Goal: Navigation & Orientation: Understand site structure

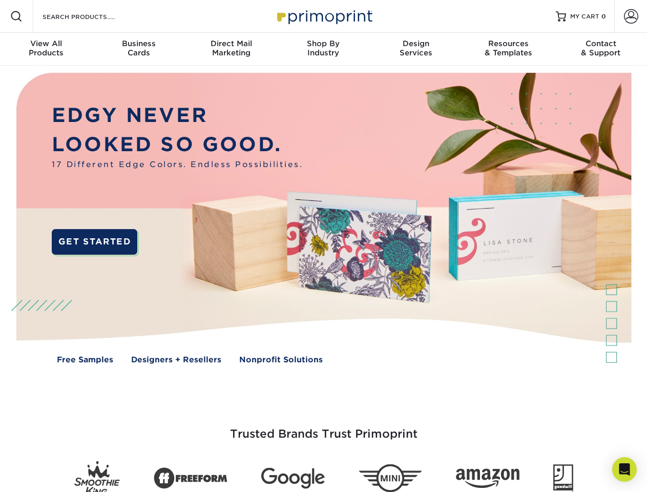
click at [323, 246] on img at bounding box center [323, 226] width 640 height 320
click at [16, 16] on span at bounding box center [16, 16] width 12 height 12
click at [631, 16] on span at bounding box center [631, 16] width 14 height 14
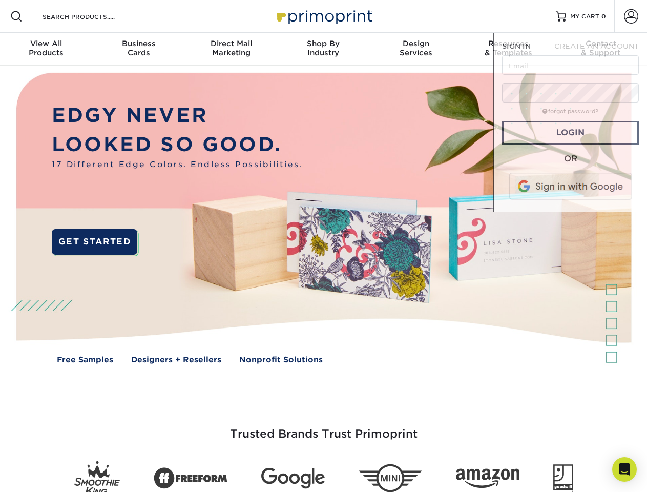
click at [46, 49] on div "View All Products" at bounding box center [46, 48] width 92 height 18
click at [138, 49] on div "Business Cards" at bounding box center [138, 48] width 92 height 18
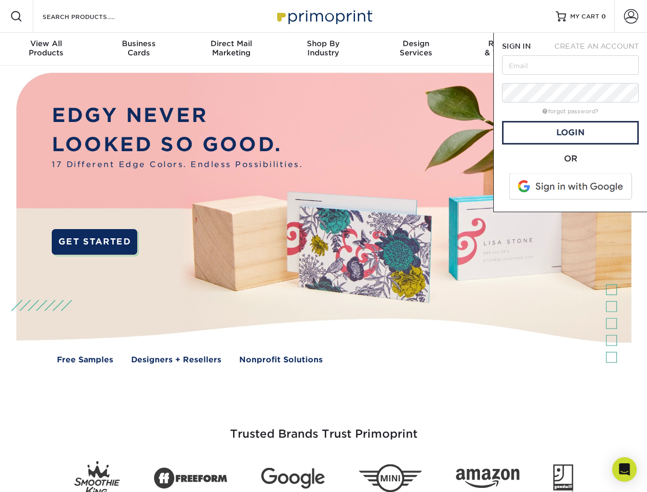
click at [231, 49] on div "Direct Mail Marketing" at bounding box center [231, 48] width 92 height 18
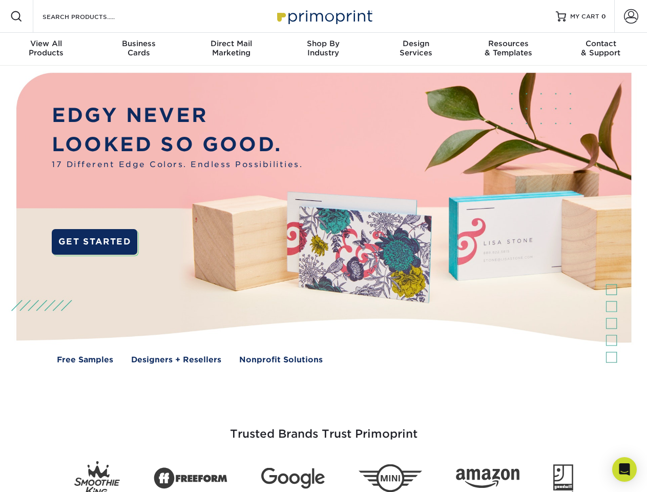
click at [323, 49] on div "Shop By Industry" at bounding box center [323, 48] width 92 height 18
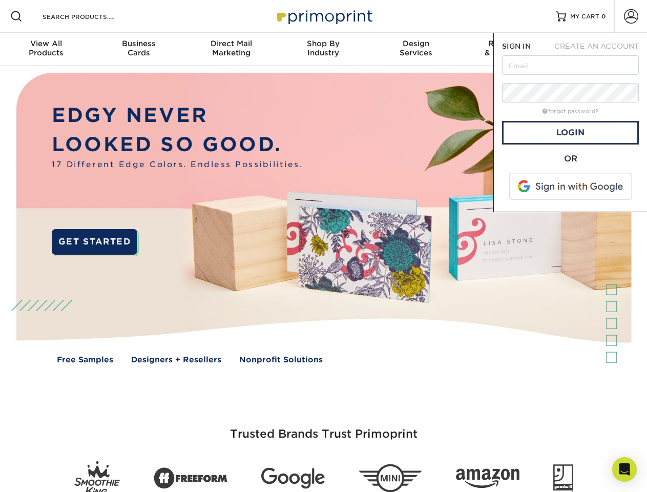
click at [416, 49] on div "Design Services" at bounding box center [416, 48] width 92 height 18
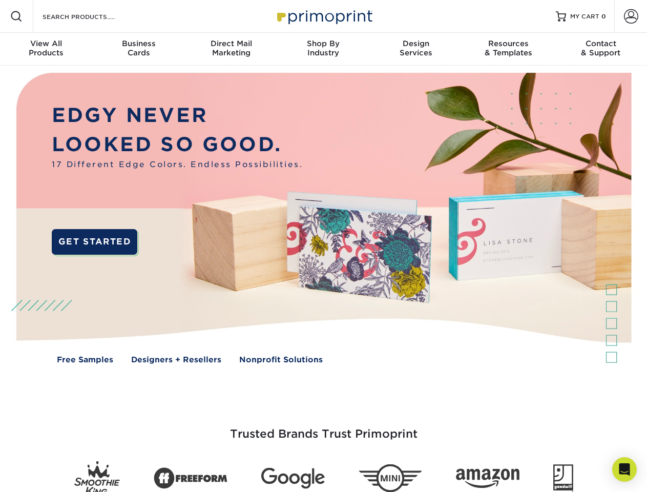
click at [508, 49] on span "SIGN IN" at bounding box center [516, 46] width 29 height 8
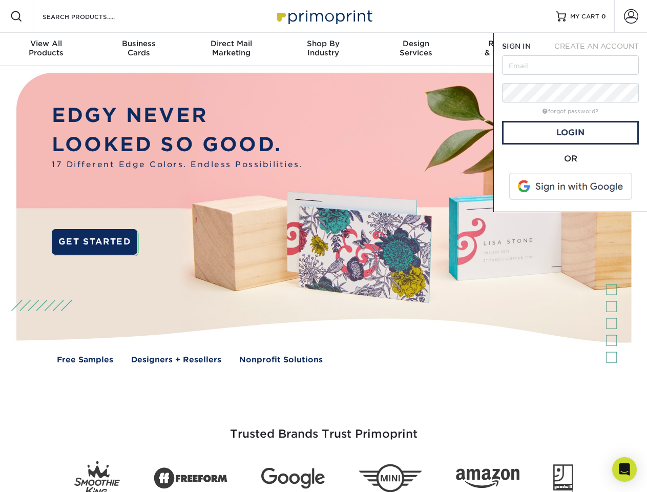
click at [601, 49] on div "Contact & Support" at bounding box center [601, 48] width 92 height 18
